Goal: Task Accomplishment & Management: Manage account settings

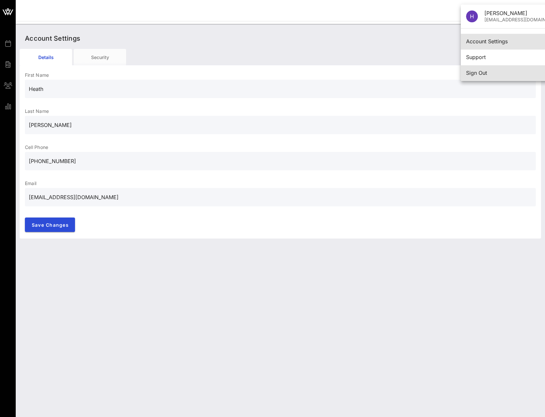
click at [478, 75] on div "Sign Out" at bounding box center [514, 73] width 97 height 6
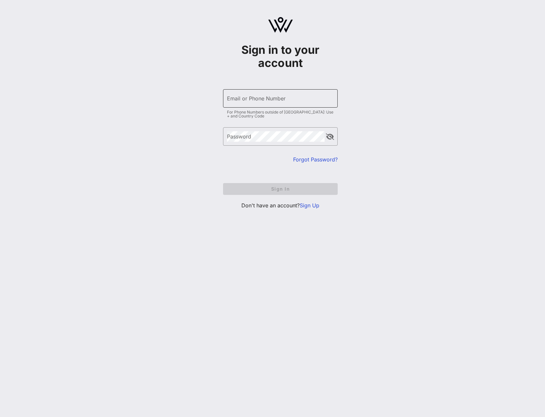
type input "[EMAIL_ADDRESS][DOMAIN_NAME]"
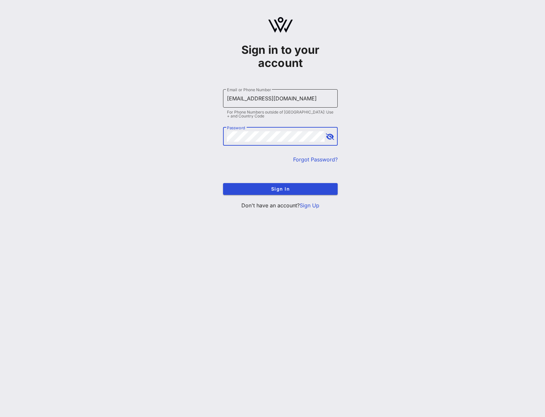
click at [269, 96] on input "[EMAIL_ADDRESS][DOMAIN_NAME]" at bounding box center [280, 98] width 107 height 10
click at [283, 98] on input "[EMAIL_ADDRESS][DOMAIN_NAME]" at bounding box center [280, 98] width 107 height 10
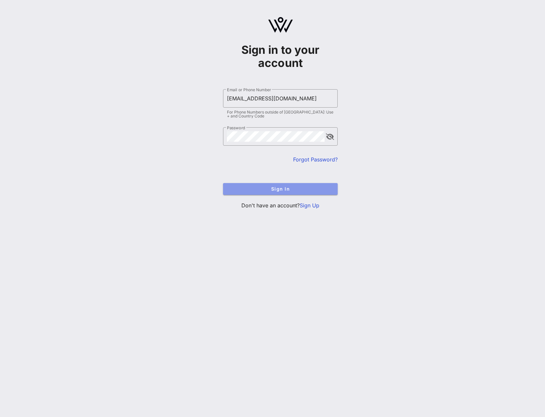
click at [240, 185] on button "Sign In" at bounding box center [280, 189] width 115 height 12
